Goal: Task Accomplishment & Management: Manage account settings

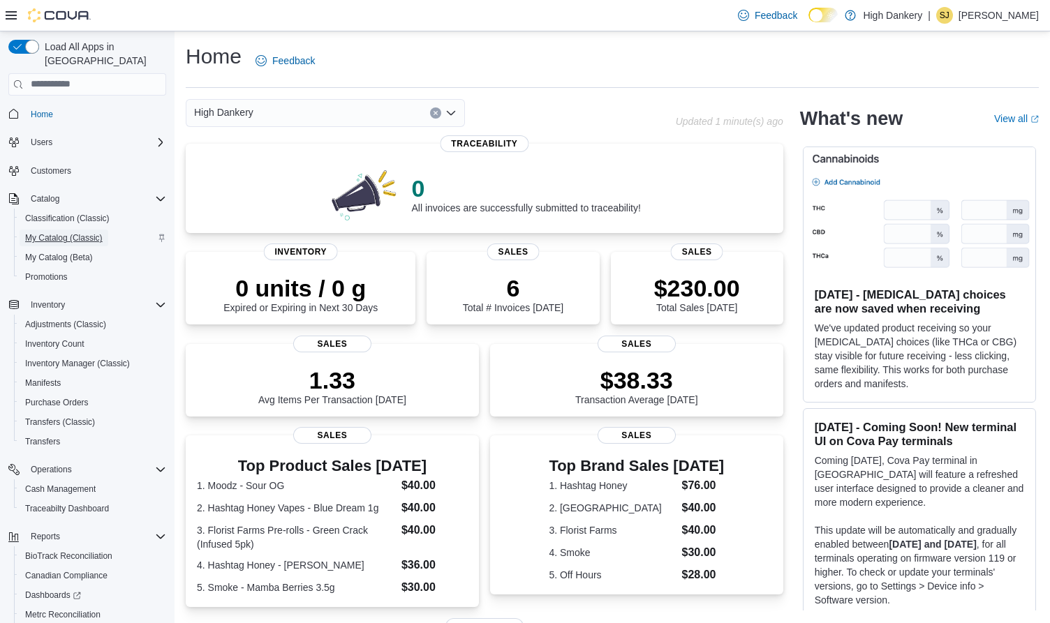
click at [64, 232] on span "My Catalog (Classic)" at bounding box center [63, 237] width 77 height 11
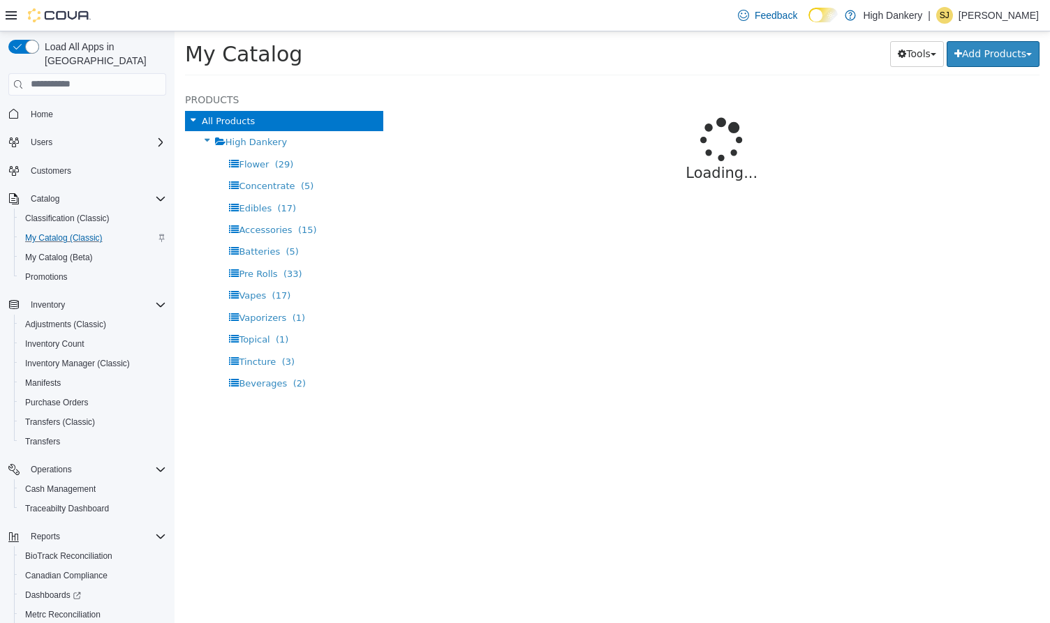
select select "**********"
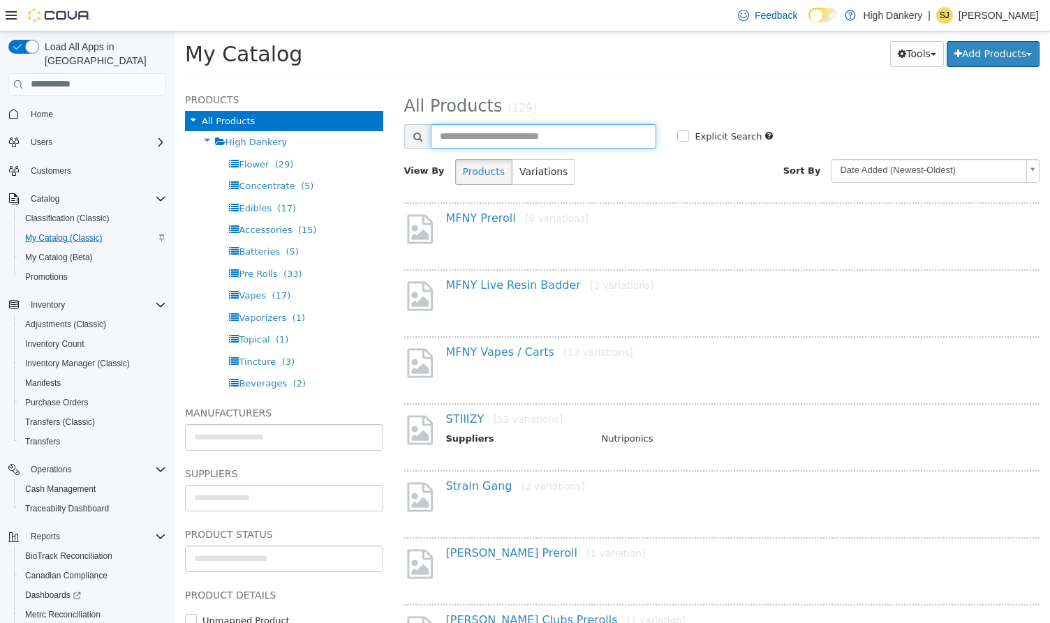
click at [468, 137] on input "text" at bounding box center [544, 136] width 226 height 24
click at [82, 484] on span "Cash Management" at bounding box center [60, 489] width 71 height 11
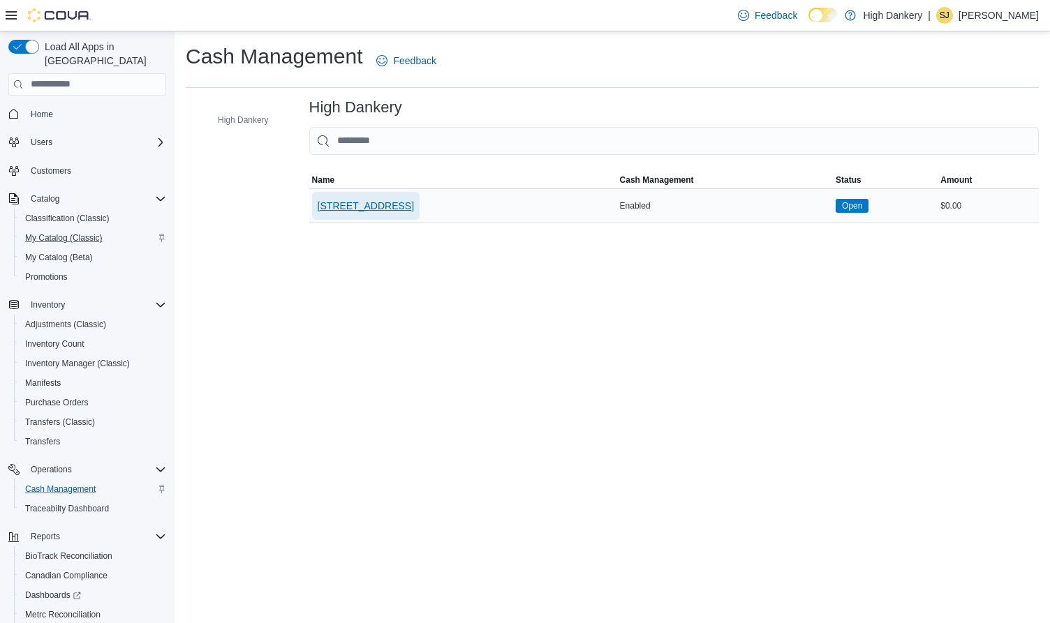
click at [353, 211] on span "[STREET_ADDRESS]" at bounding box center [366, 206] width 96 height 14
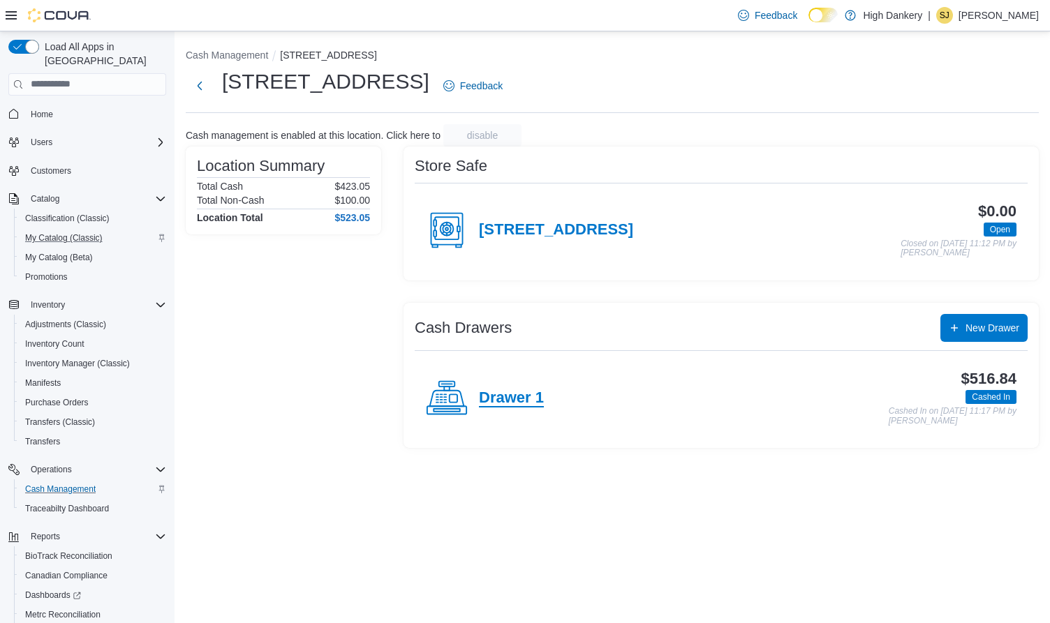
click at [511, 395] on h4 "Drawer 1" at bounding box center [511, 398] width 65 height 18
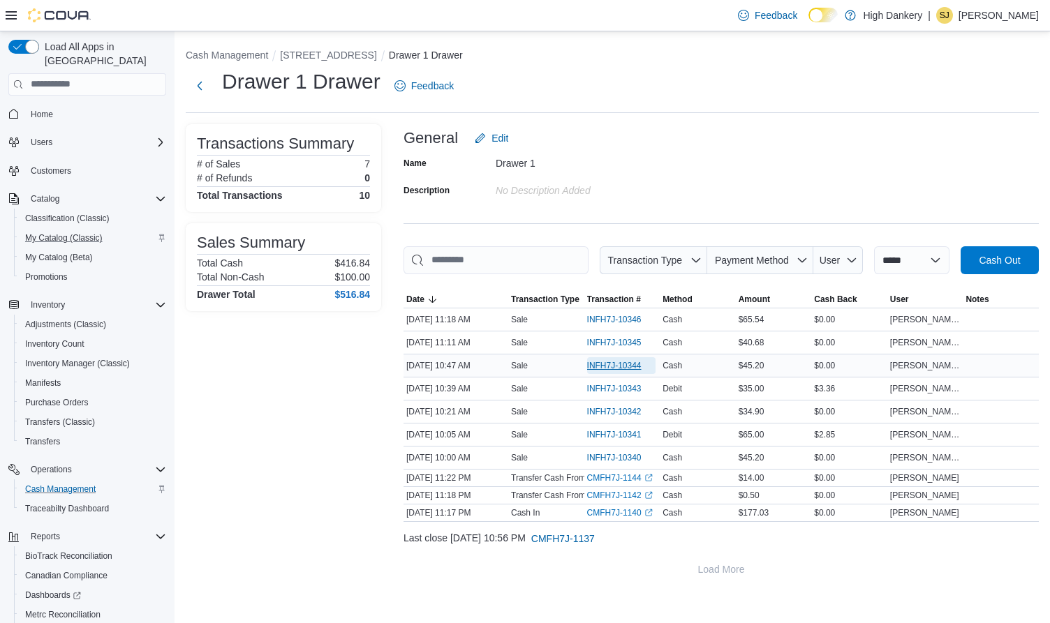
click at [625, 363] on span "INFH7J-10344" at bounding box center [614, 365] width 54 height 11
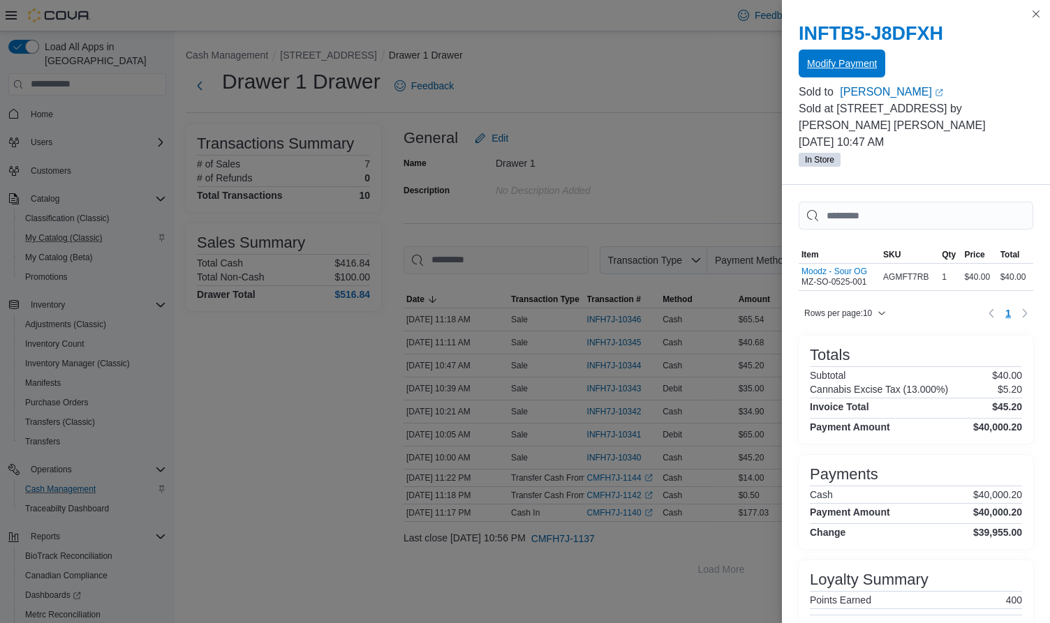
click at [847, 68] on span "Modify Payment" at bounding box center [842, 64] width 70 height 14
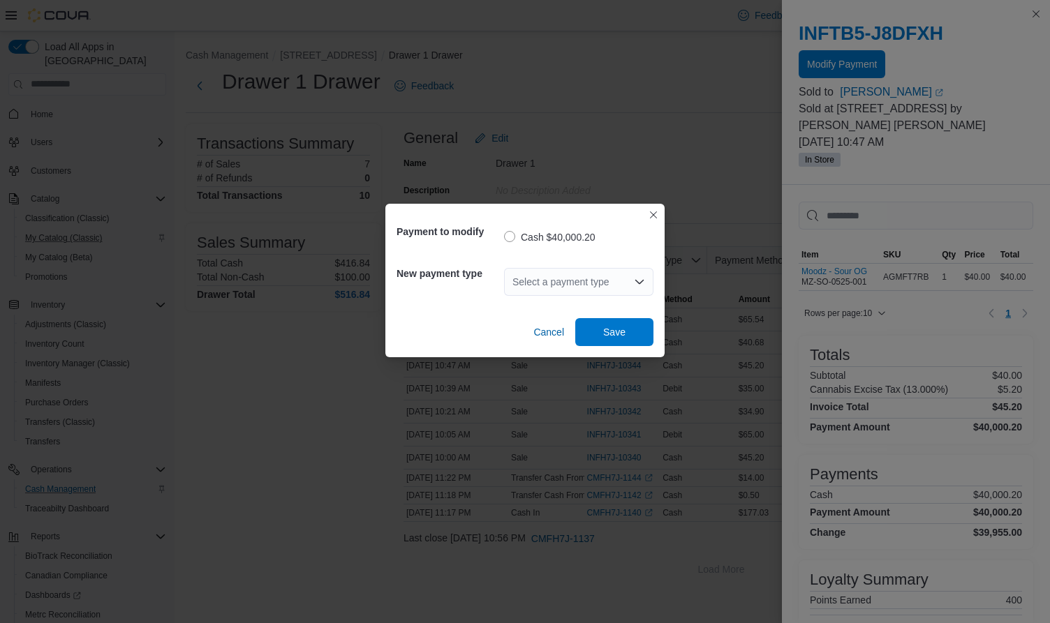
click at [591, 288] on div "Select a payment type" at bounding box center [578, 282] width 149 height 28
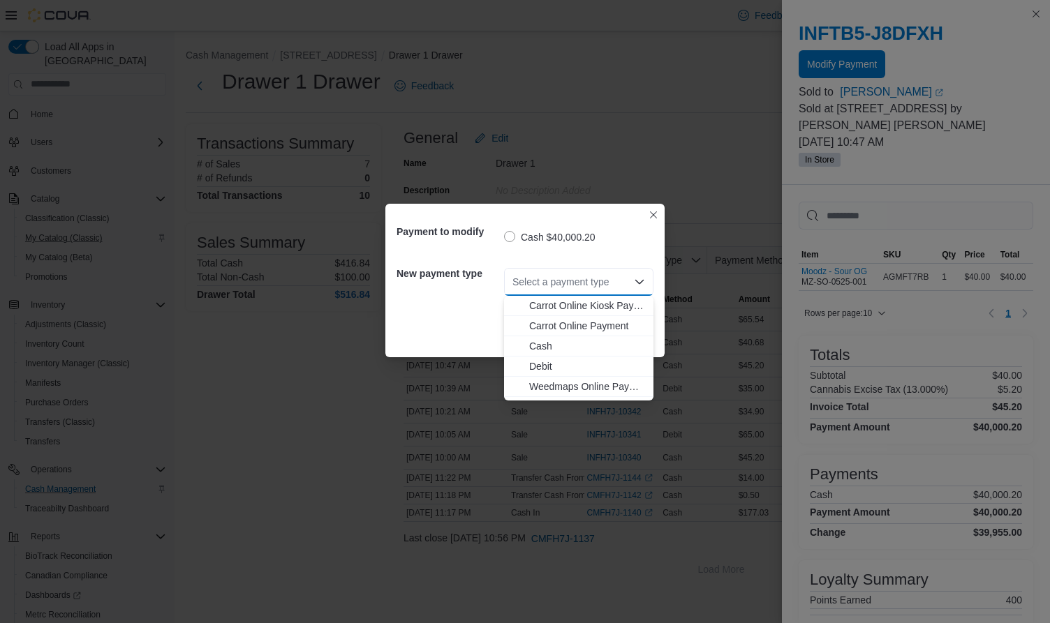
click at [649, 230] on div "Cash $40,000.20" at bounding box center [578, 237] width 149 height 17
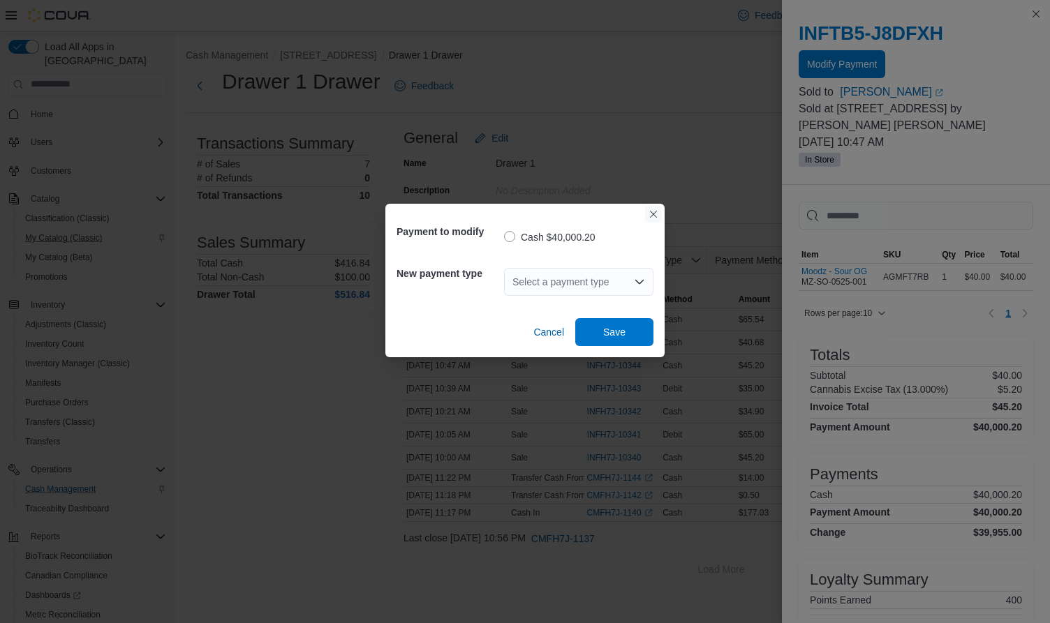
click at [658, 212] on button "Closes this modal window" at bounding box center [653, 214] width 17 height 17
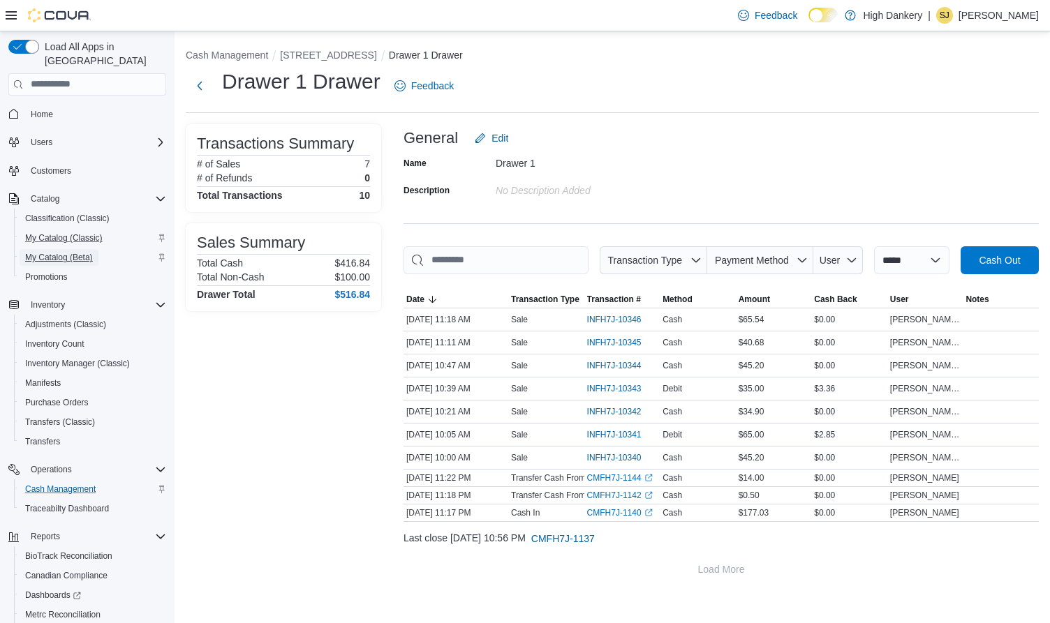
click at [64, 252] on span "My Catalog (Beta)" at bounding box center [59, 257] width 68 height 11
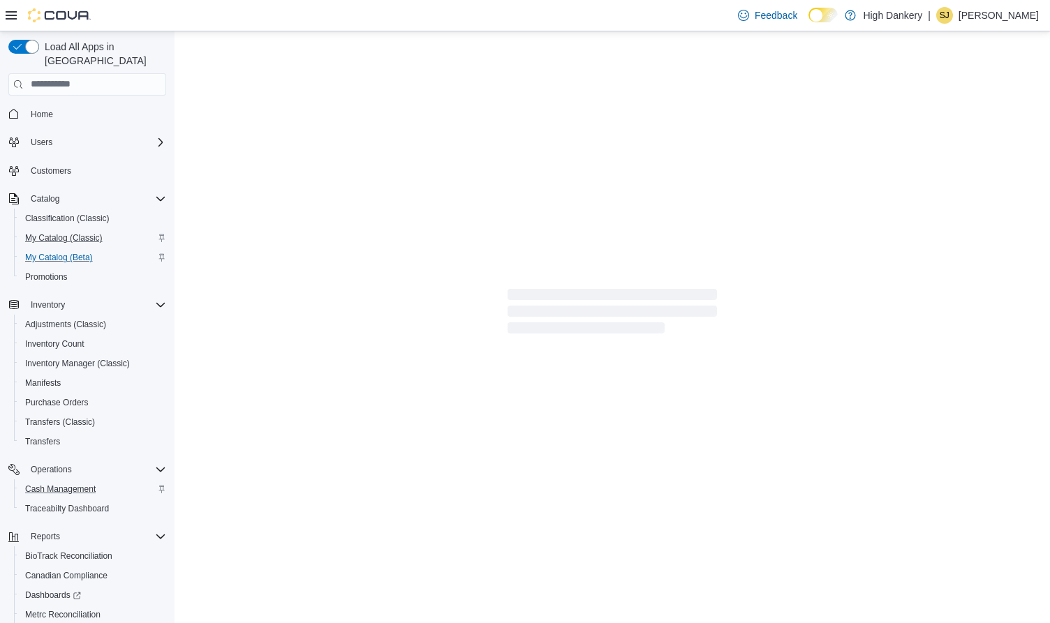
select select "**********"
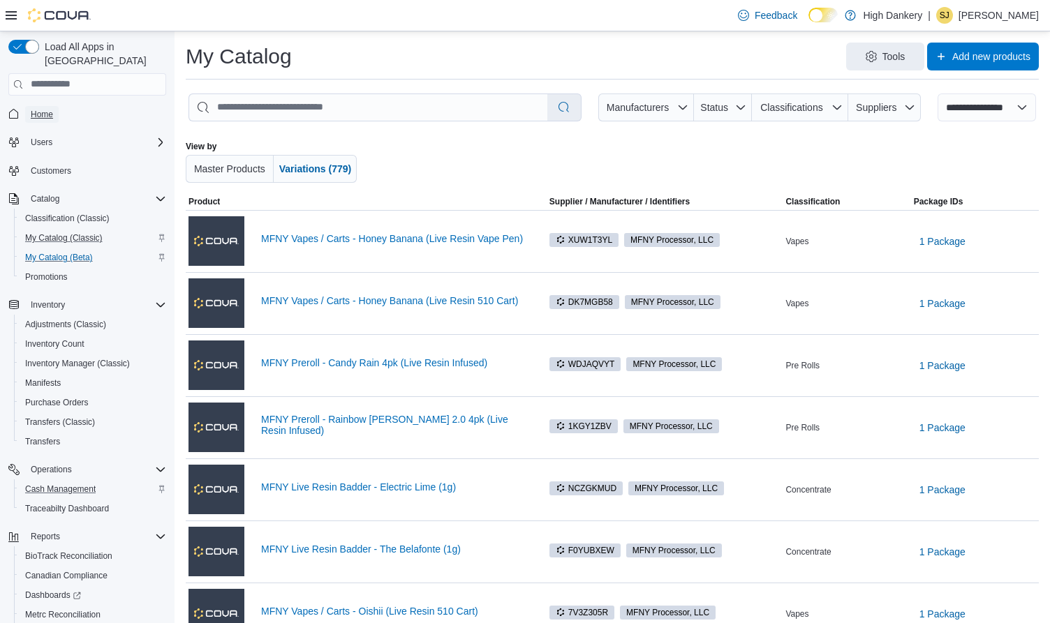
click at [53, 106] on link "Home" at bounding box center [42, 114] width 34 height 17
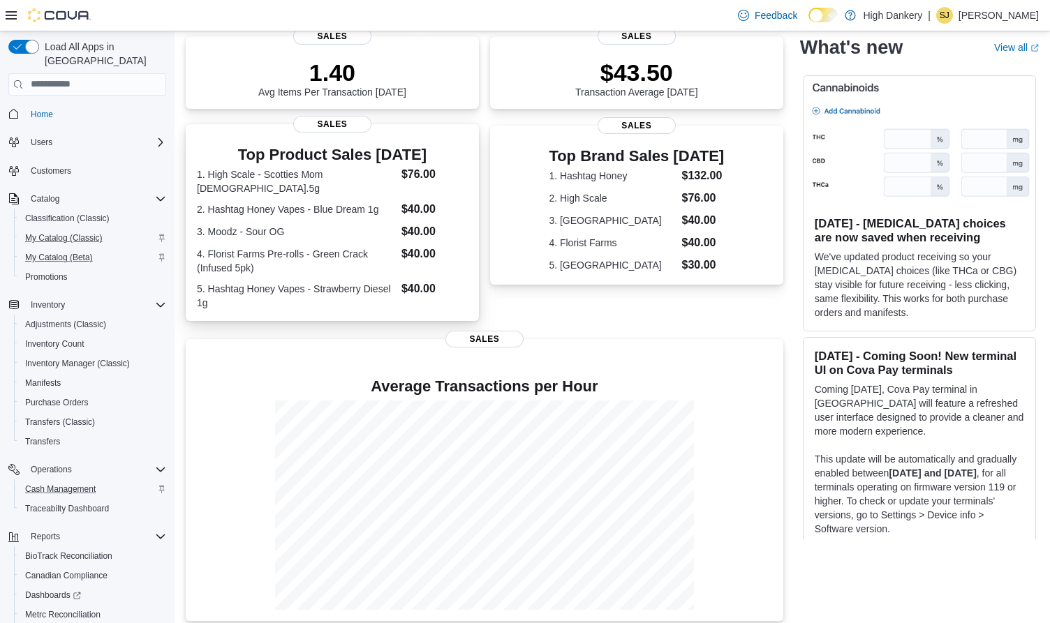
scroll to position [313, 0]
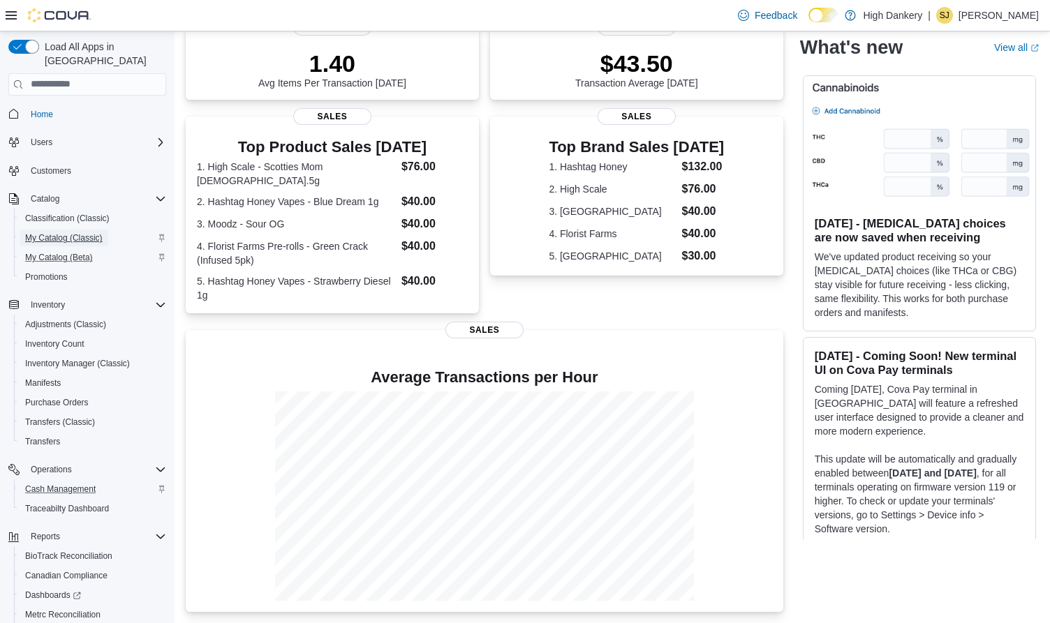
click at [73, 232] on span "My Catalog (Classic)" at bounding box center [63, 237] width 77 height 11
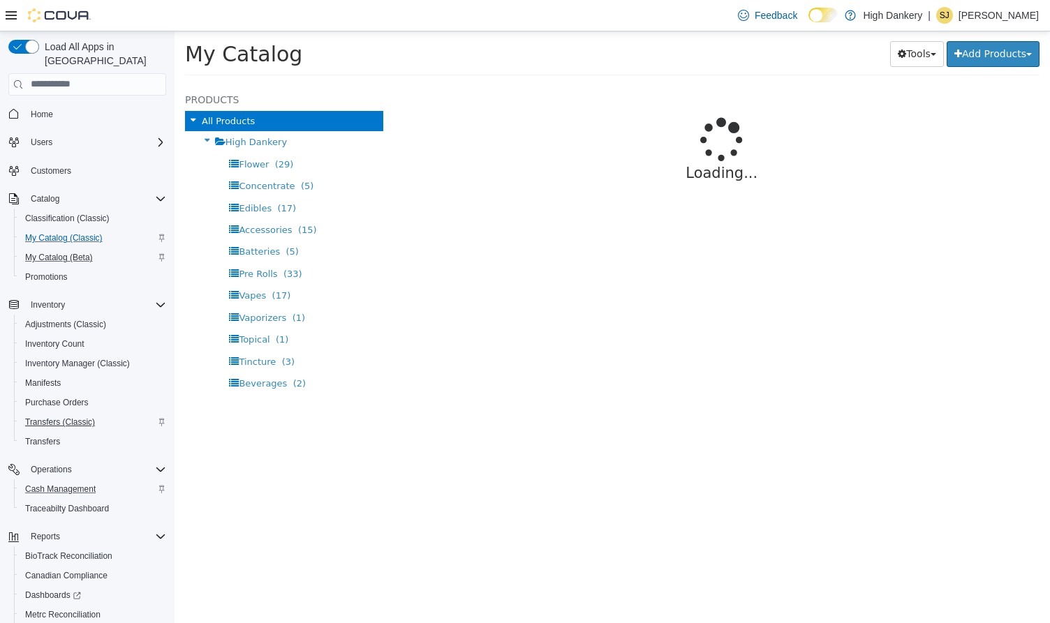
select select "**********"
